Goal: Navigation & Orientation: Find specific page/section

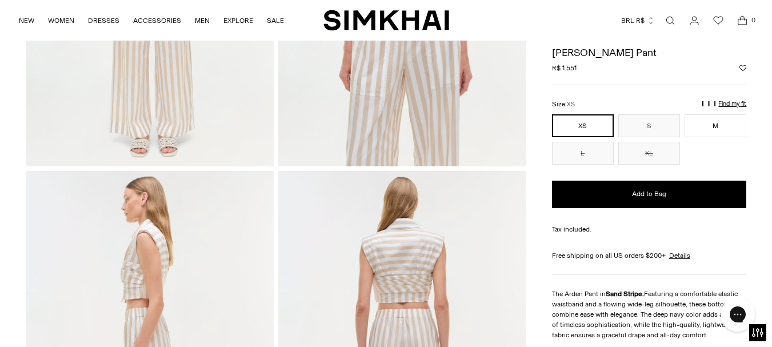
scroll to position [86, 0]
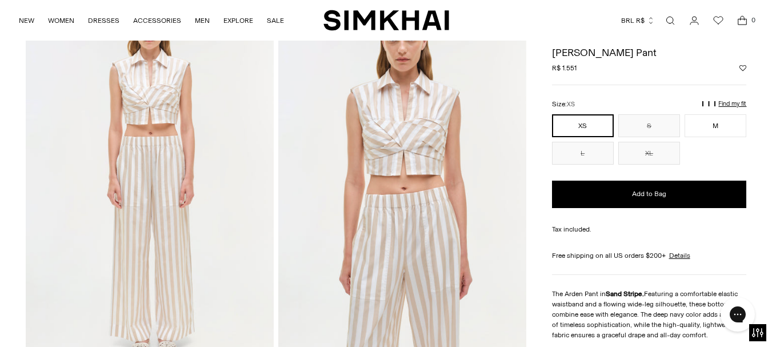
click at [651, 21] on icon "button" at bounding box center [651, 21] width 8 height 8
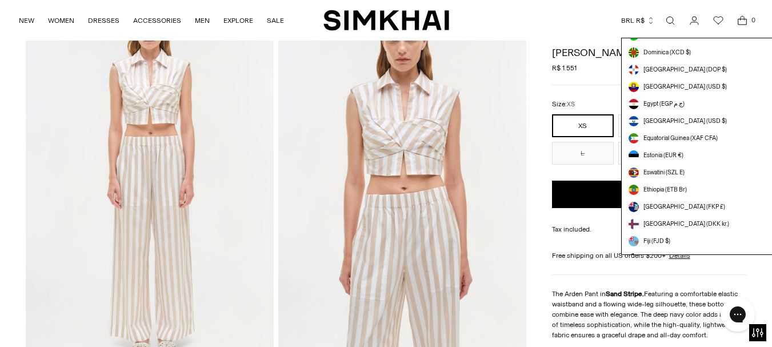
scroll to position [857, 0]
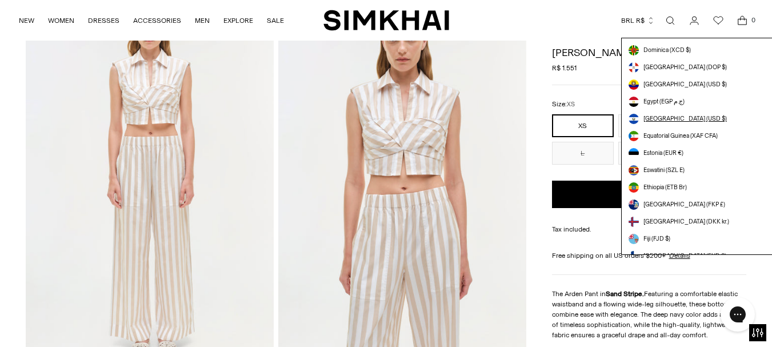
click at [686, 120] on span "[GEOGRAPHIC_DATA] (USD $)" at bounding box center [684, 118] width 83 height 9
